Goal: Find contact information: Find contact information

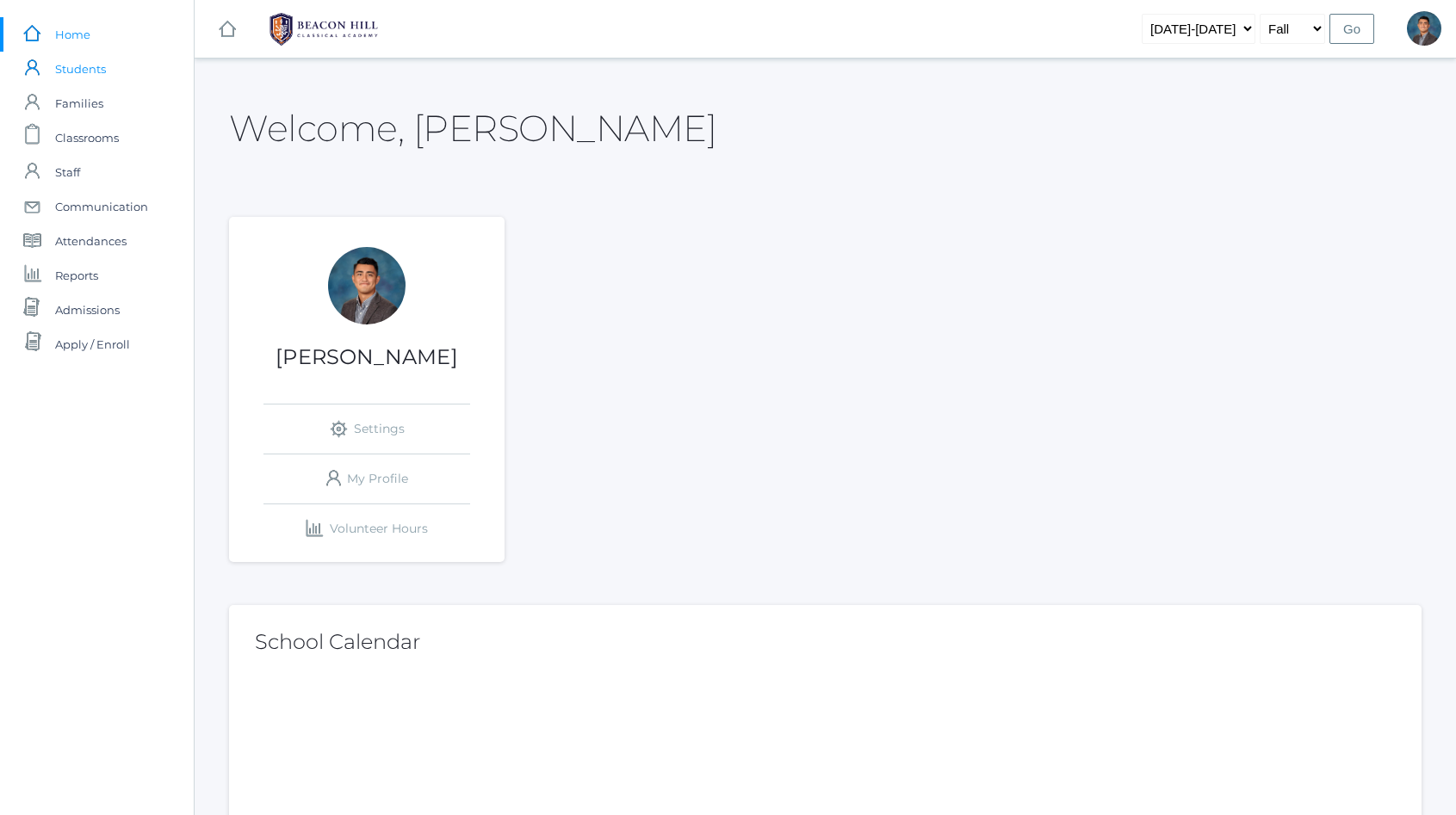
click at [91, 75] on span "Students" at bounding box center [80, 69] width 51 height 35
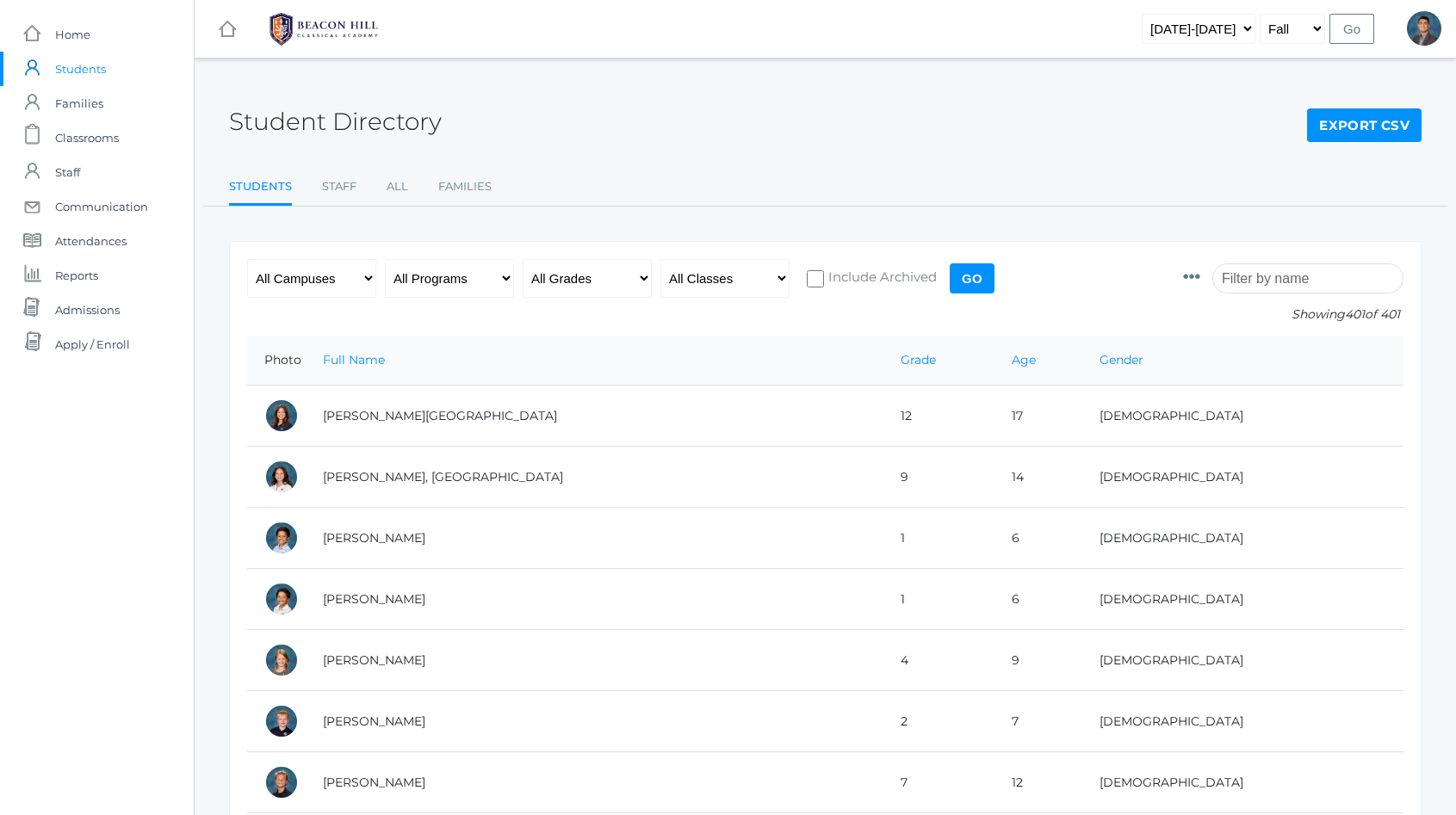
click at [1285, 292] on input "search" at bounding box center [1308, 279] width 191 height 30
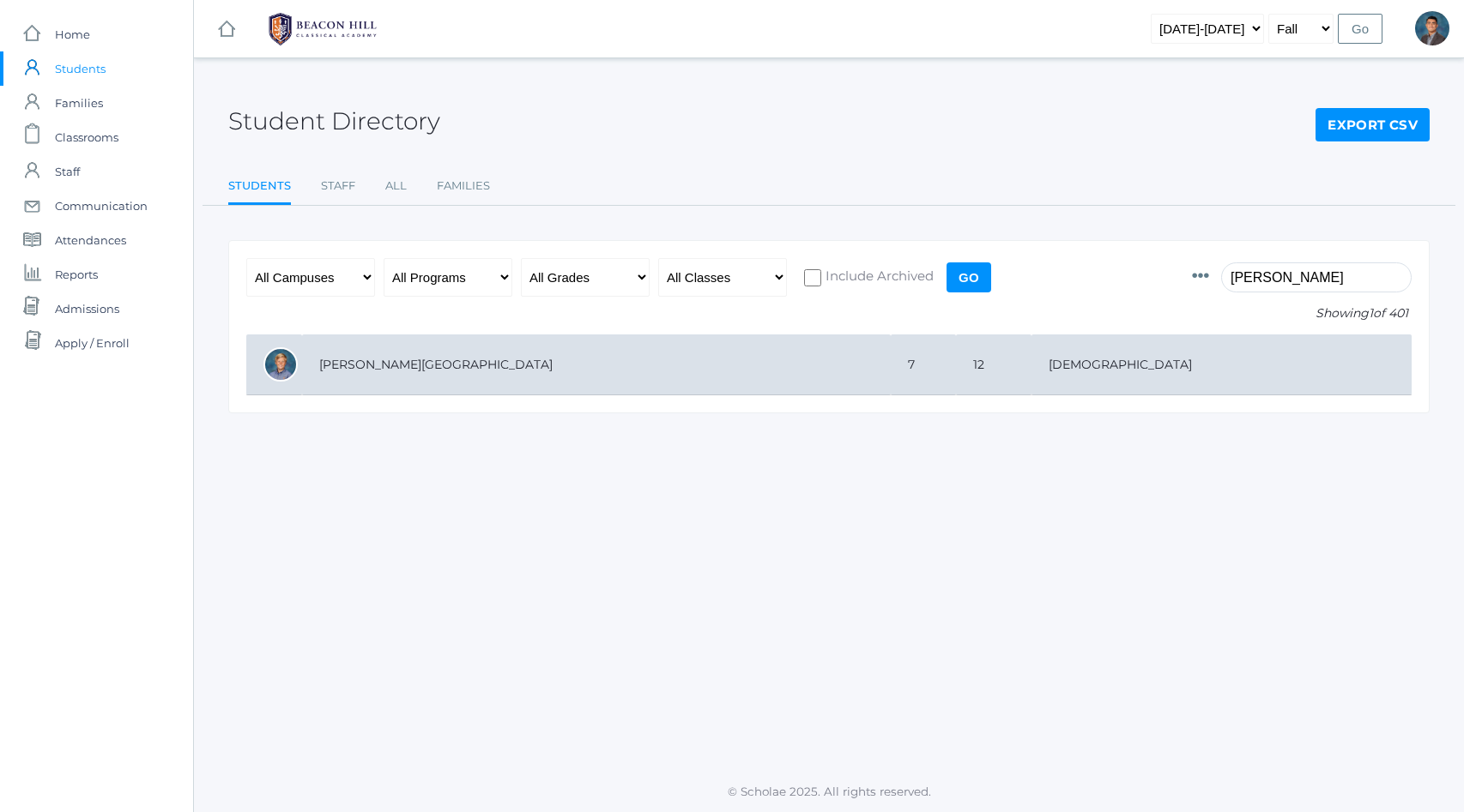
type input "friest"
click at [483, 362] on td "[PERSON_NAME][GEOGRAPHIC_DATA]" at bounding box center [596, 365] width 589 height 61
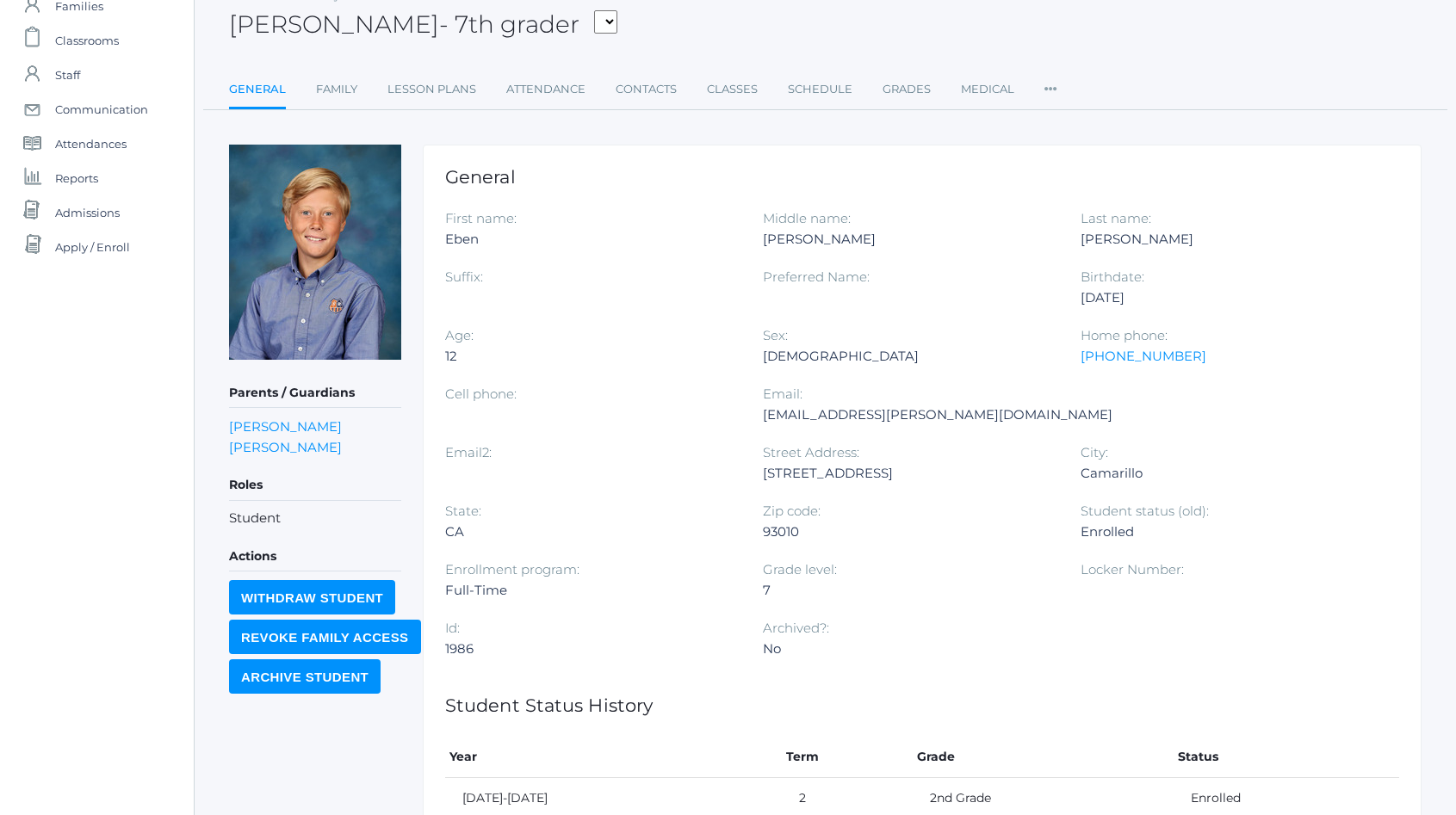
scroll to position [107, 0]
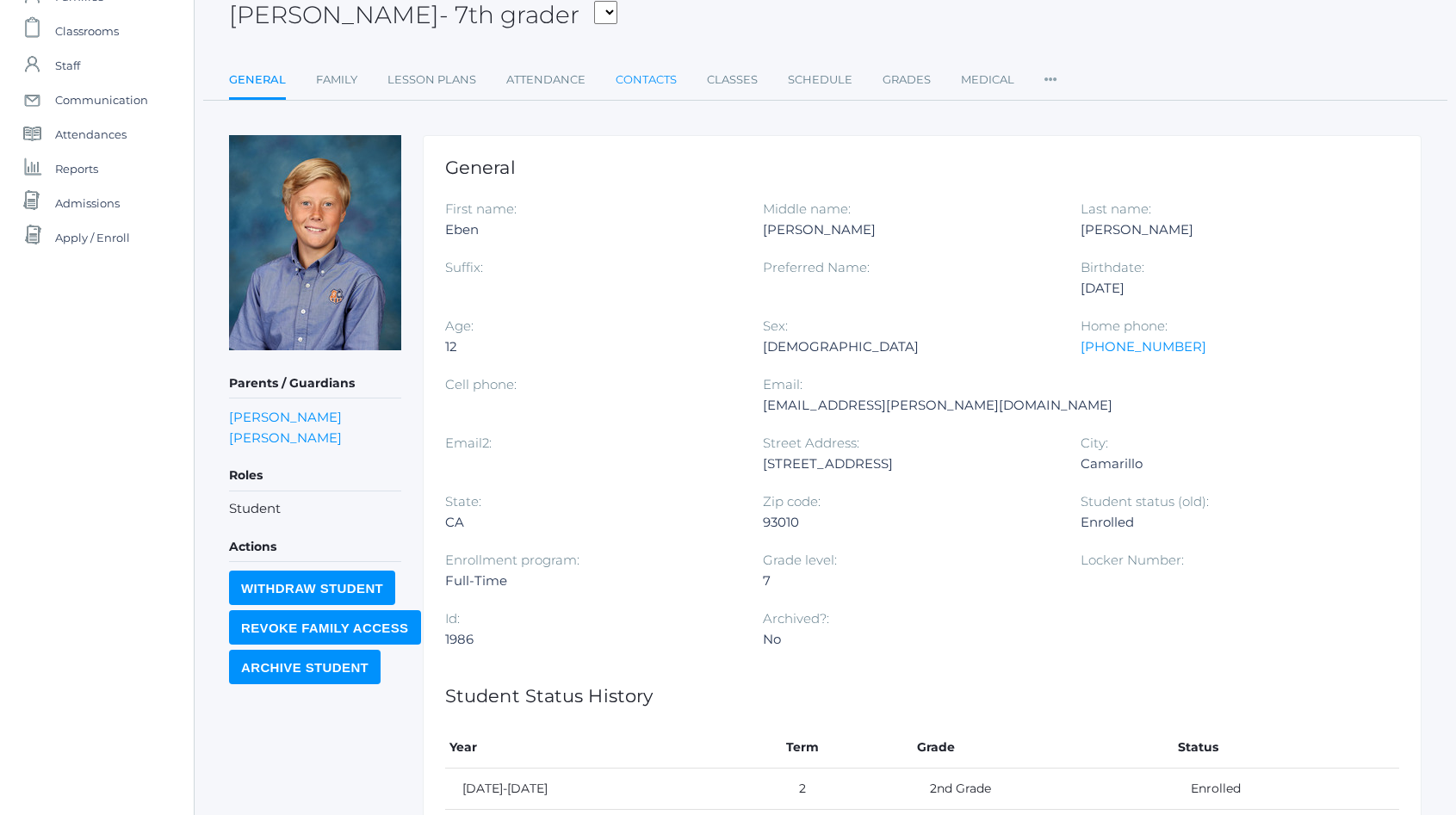
click at [640, 77] on link "Contacts" at bounding box center [646, 80] width 61 height 35
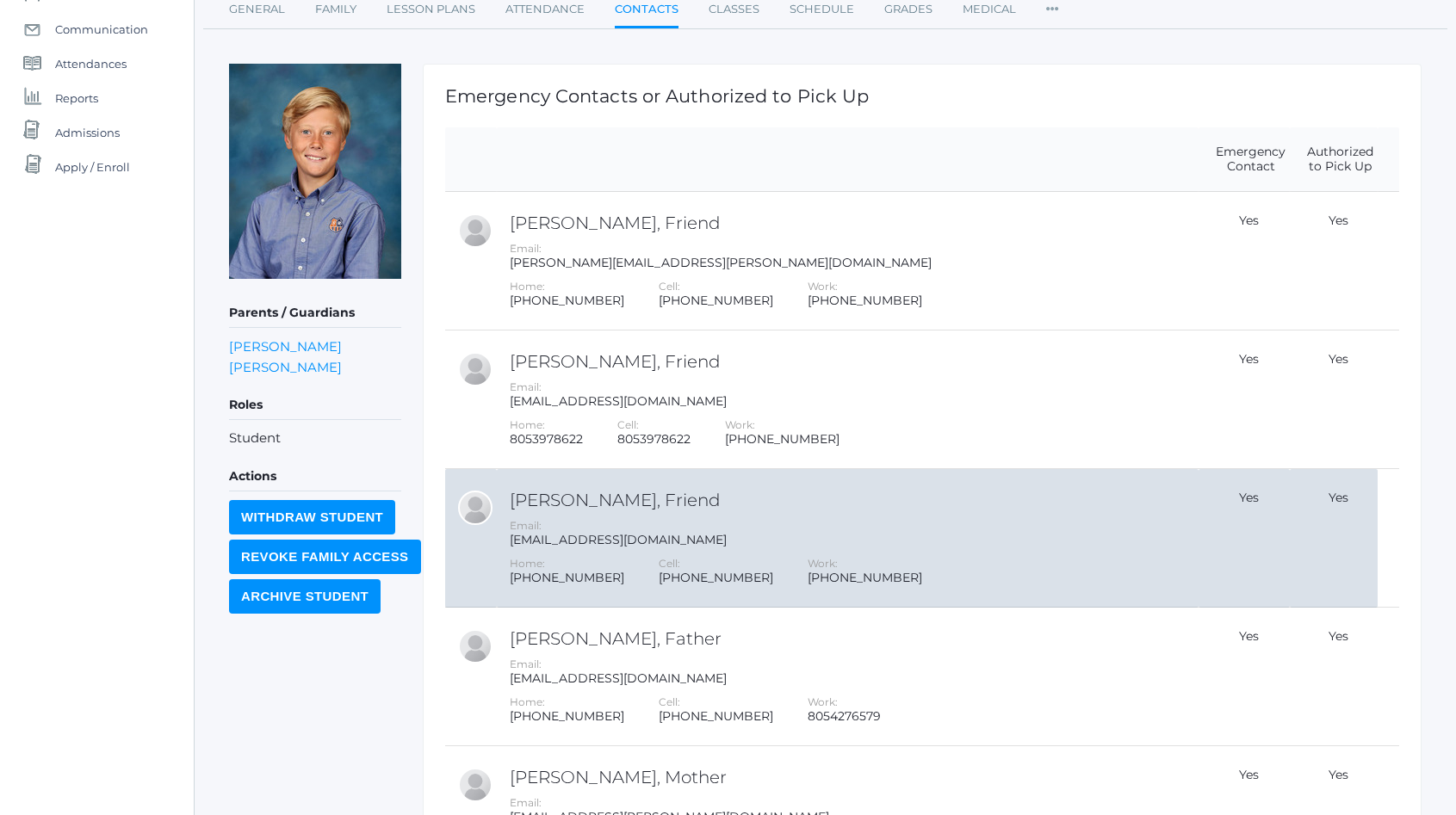
scroll to position [312, 0]
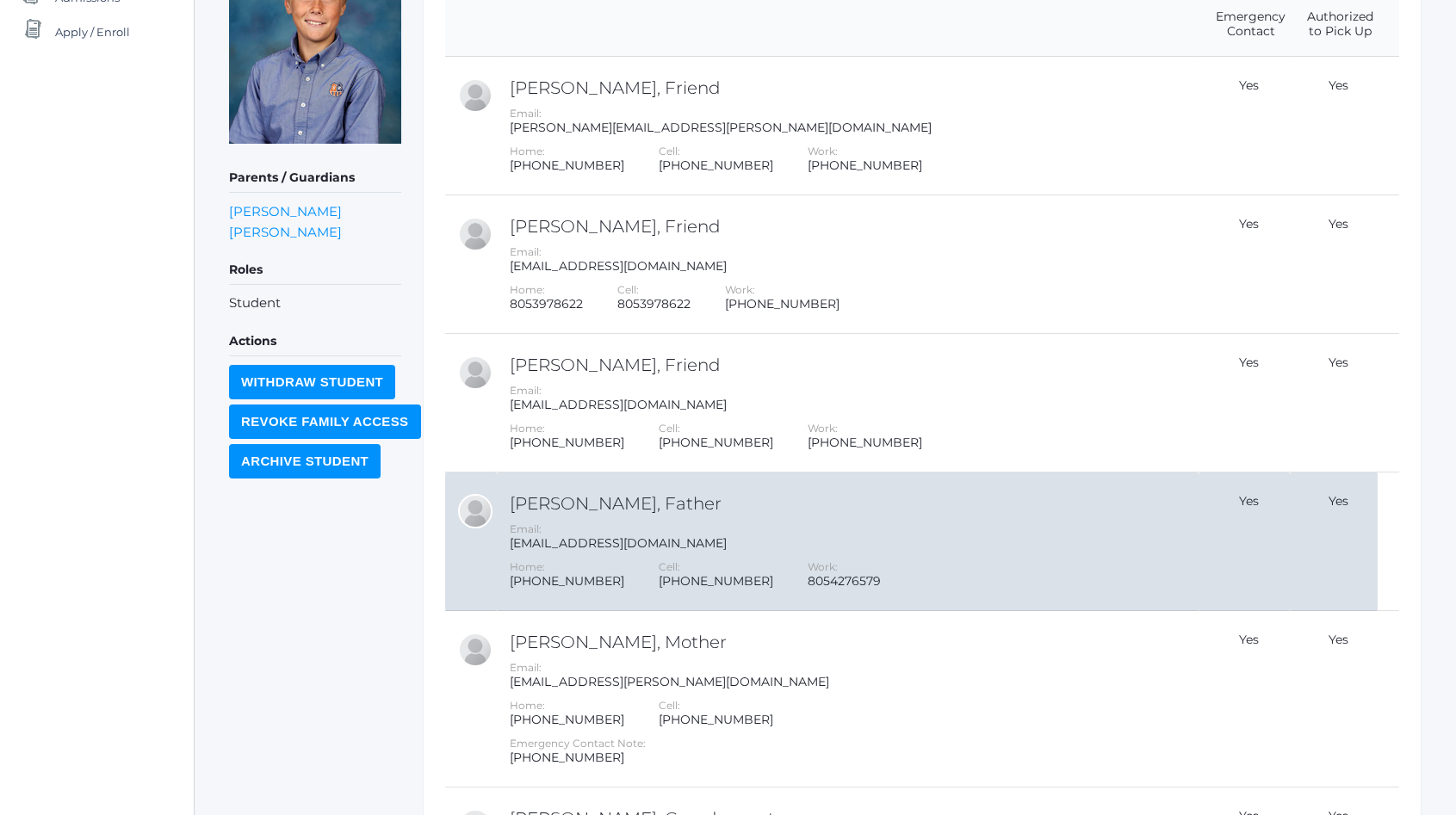
click at [707, 503] on h2 "[PERSON_NAME], Father" at bounding box center [851, 503] width 685 height 19
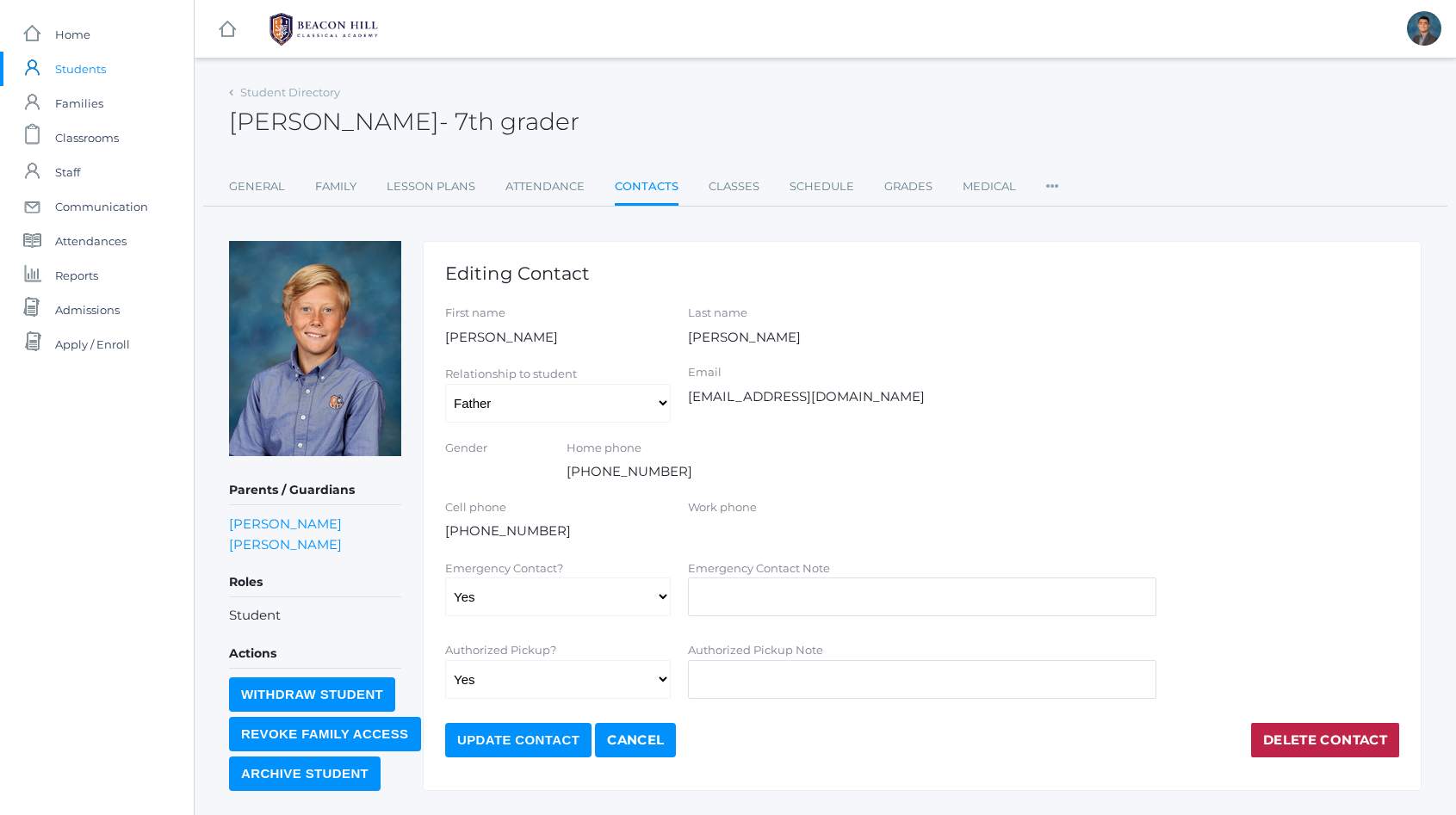
drag, startPoint x: 862, startPoint y: 404, endPoint x: 685, endPoint y: 400, distance: 177.0
click at [685, 400] on div "Email chadfriestad@gmail.com" at bounding box center [922, 385] width 486 height 43
copy div "[EMAIL_ADDRESS][DOMAIN_NAME]"
click at [82, 35] on span "Home" at bounding box center [72, 35] width 36 height 35
